Goal: Task Accomplishment & Management: Complete application form

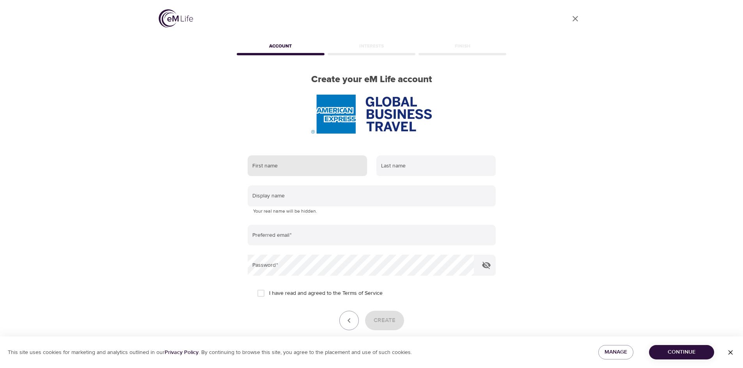
click at [294, 166] on input "text" at bounding box center [307, 166] width 119 height 21
type input "[PERSON_NAME]"
click at [390, 166] on input "text" at bounding box center [435, 166] width 119 height 21
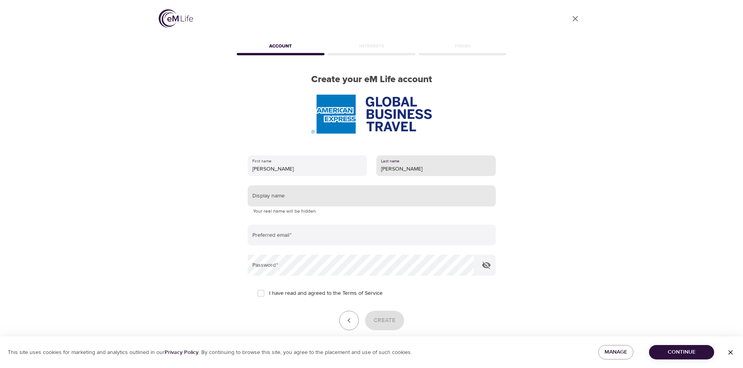
type input "[PERSON_NAME]"
click at [311, 198] on input "text" at bounding box center [372, 196] width 248 height 21
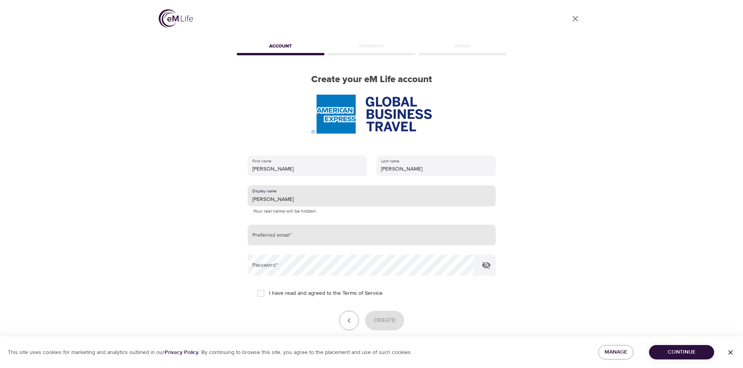
type input "[PERSON_NAME]"
click at [301, 234] on input "email" at bounding box center [372, 235] width 248 height 21
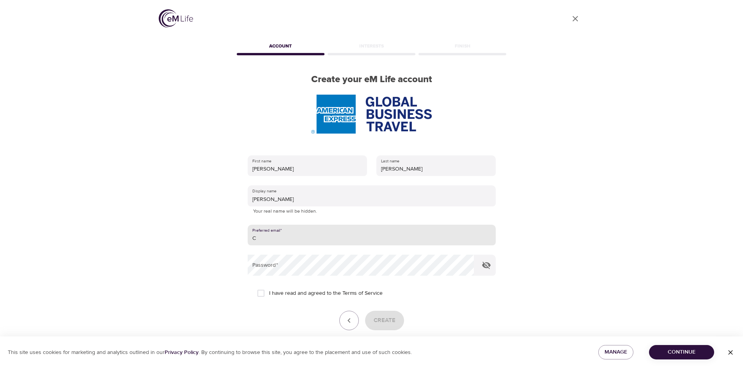
type input "[PERSON_NAME][EMAIL_ADDRESS][PERSON_NAME][DOMAIN_NAME]"
click at [488, 264] on icon "button" at bounding box center [486, 265] width 9 height 7
click at [261, 291] on input "I have read and agreed to the Terms of Service" at bounding box center [261, 293] width 16 height 16
checkbox input "true"
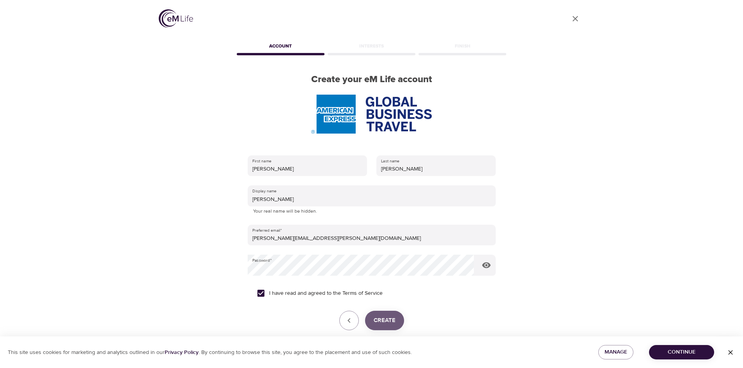
click at [384, 320] on span "Create" at bounding box center [385, 321] width 22 height 10
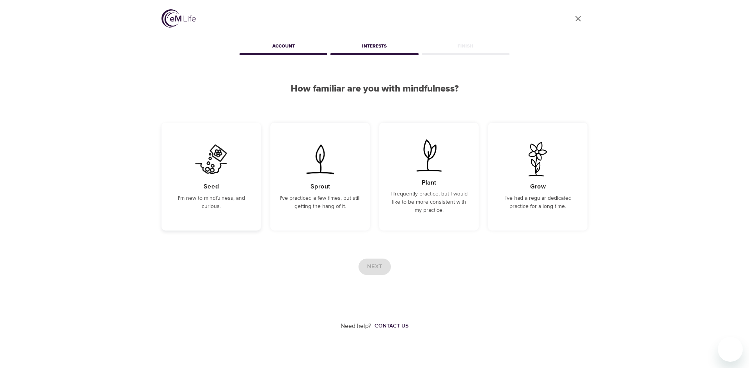
click at [216, 184] on h5 "Seed" at bounding box center [212, 187] width 16 height 8
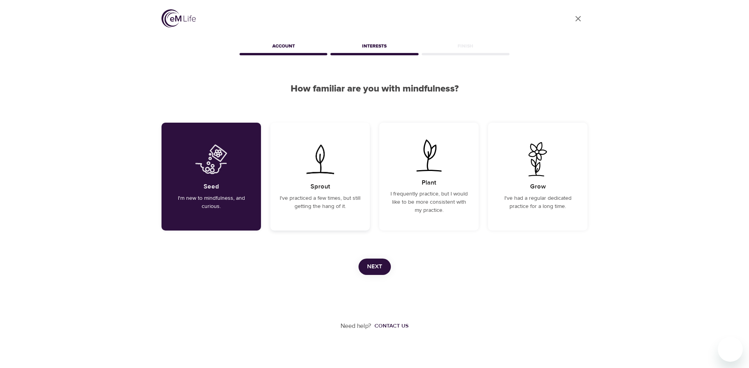
click at [318, 179] on div "Sprout I've practiced a few times, but still getting the hang of it." at bounding box center [319, 177] width 99 height 108
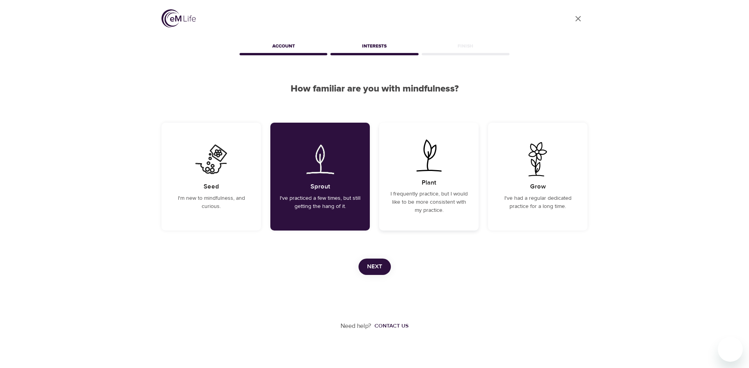
click at [430, 181] on h5 "Plant" at bounding box center [428, 183] width 14 height 8
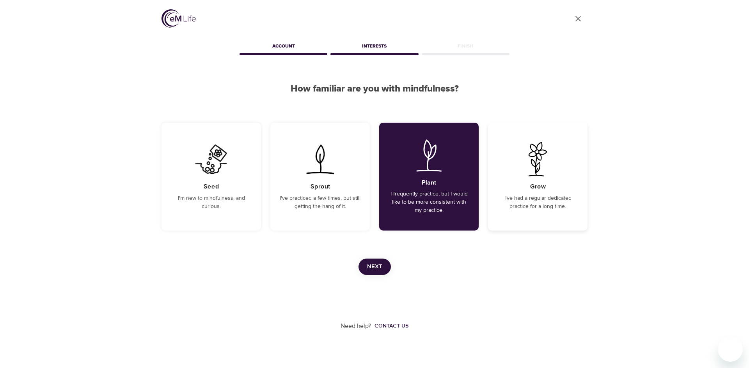
click at [538, 175] on img at bounding box center [537, 159] width 39 height 34
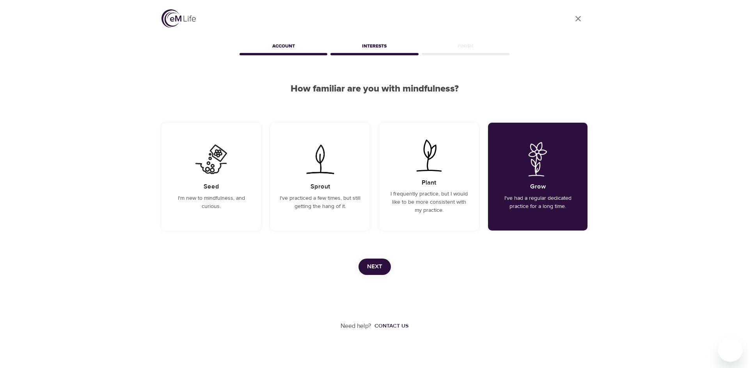
click at [369, 267] on span "Next" at bounding box center [374, 267] width 15 height 10
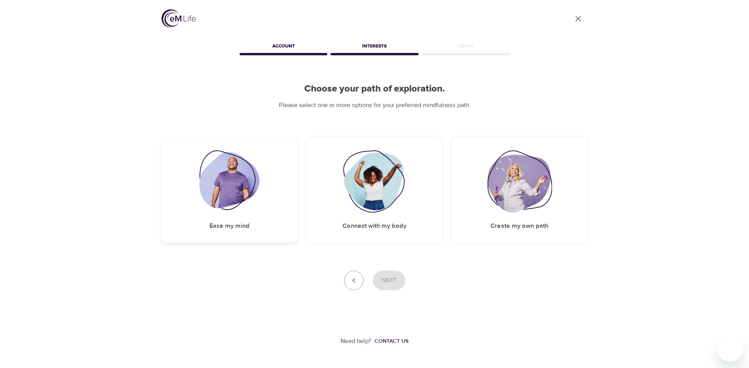
click at [227, 226] on h5 "Ease my mind" at bounding box center [229, 226] width 40 height 8
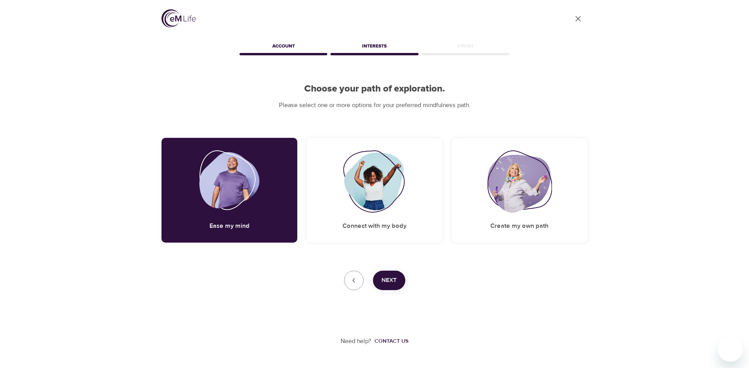
click at [135, 191] on div "User Profile Account Interests Finish Choose your path of exploration. Please s…" at bounding box center [374, 173] width 749 height 346
click at [227, 223] on h5 "Ease my mind" at bounding box center [229, 226] width 40 height 8
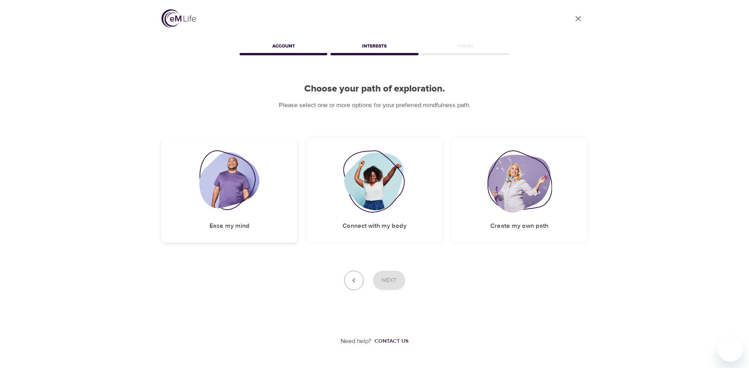
click at [227, 223] on h5 "Ease my mind" at bounding box center [229, 226] width 40 height 8
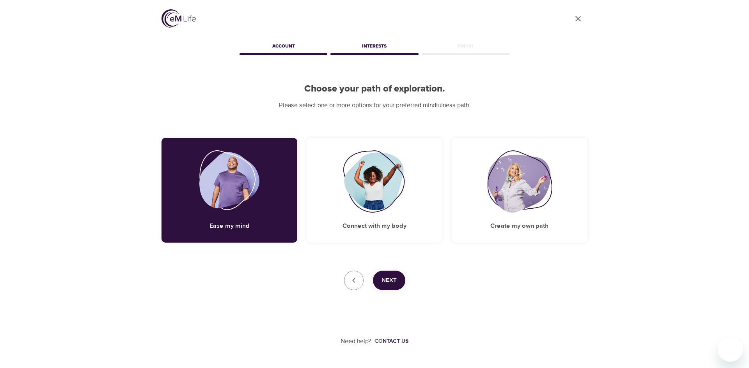
click at [390, 279] on span "Next" at bounding box center [388, 281] width 15 height 10
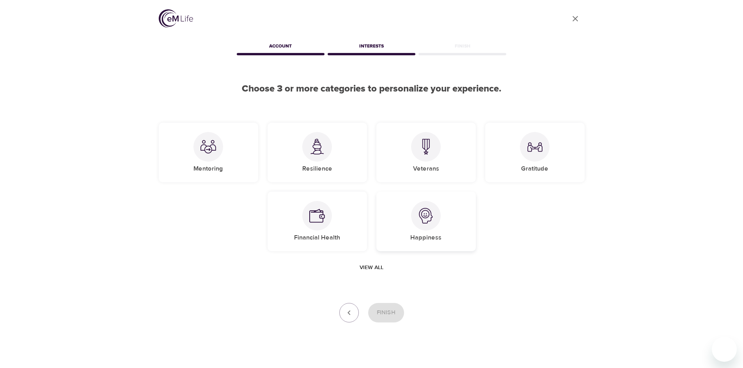
click at [419, 211] on img at bounding box center [426, 216] width 16 height 16
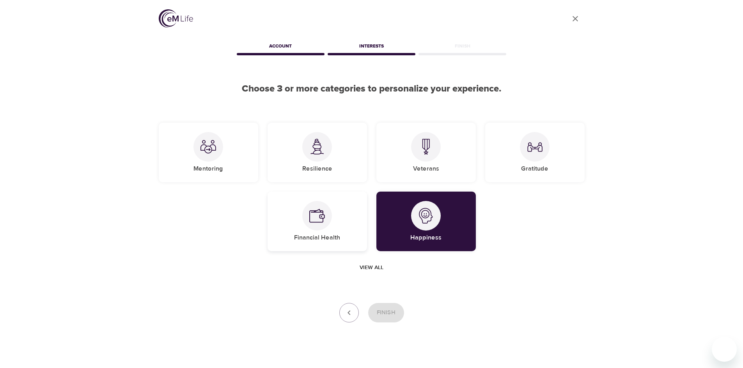
click at [316, 216] on img at bounding box center [317, 216] width 16 height 16
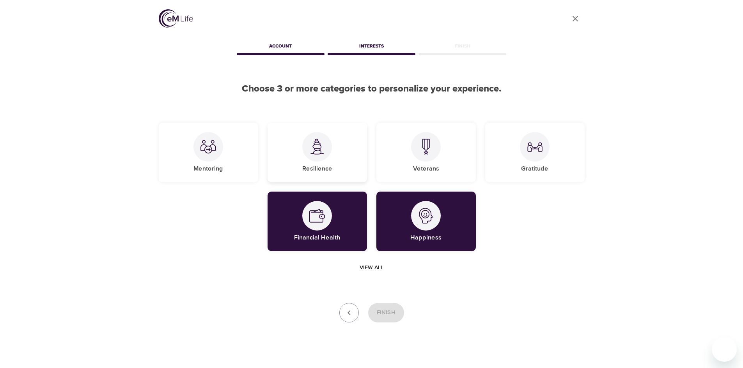
click at [318, 152] on img at bounding box center [317, 147] width 16 height 16
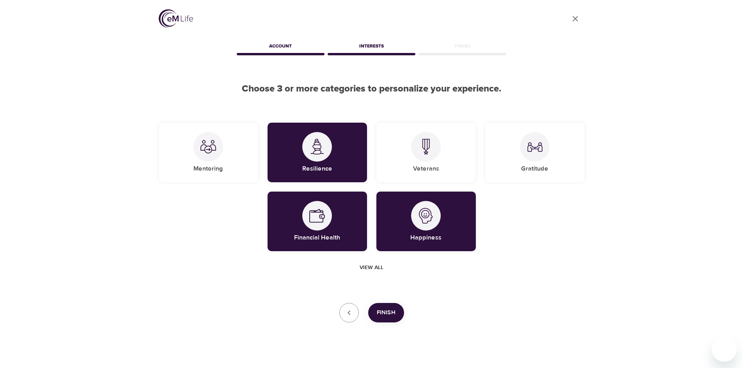
click at [383, 312] on span "Finish" at bounding box center [386, 313] width 19 height 10
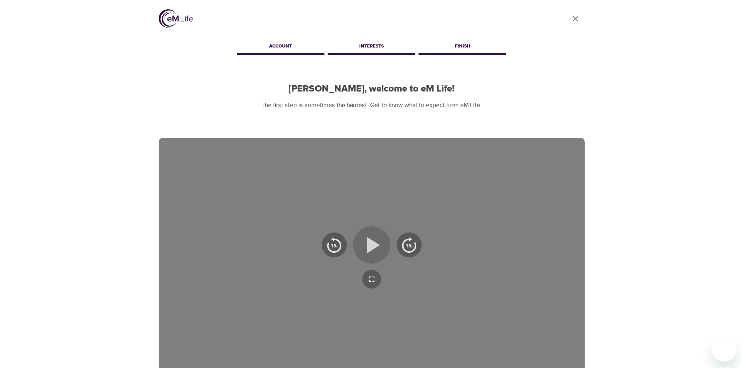
click at [371, 246] on icon "button" at bounding box center [373, 245] width 13 height 16
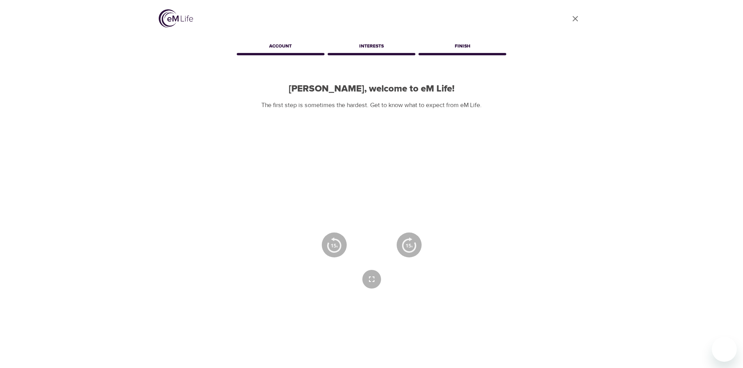
click at [374, 243] on icon "button" at bounding box center [372, 245] width 14 height 16
